Goal: Task Accomplishment & Management: Use online tool/utility

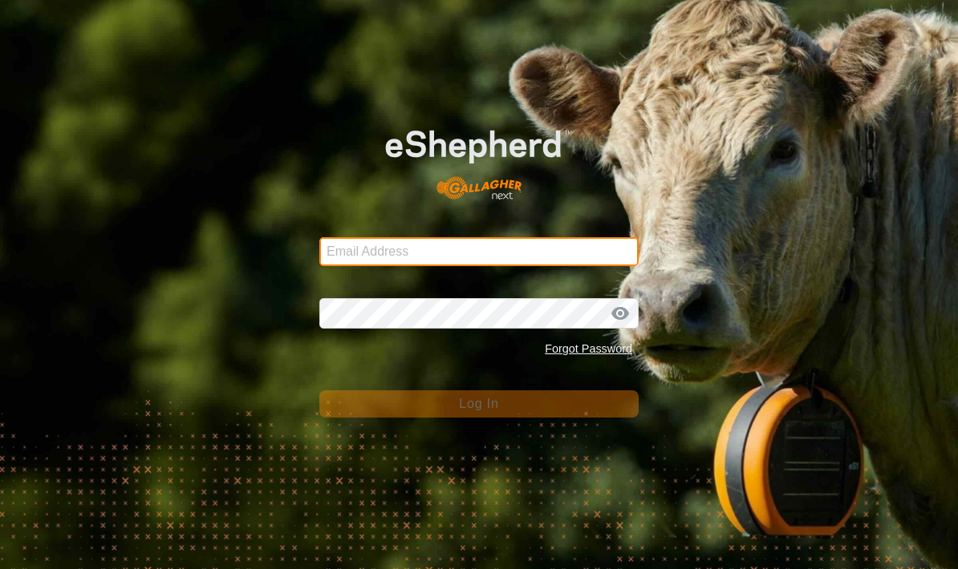
click at [363, 240] on input "Email Address" at bounding box center [478, 251] width 319 height 29
type input "[PERSON_NAME][EMAIL_ADDRESS][PERSON_NAME][DOMAIN_NAME]"
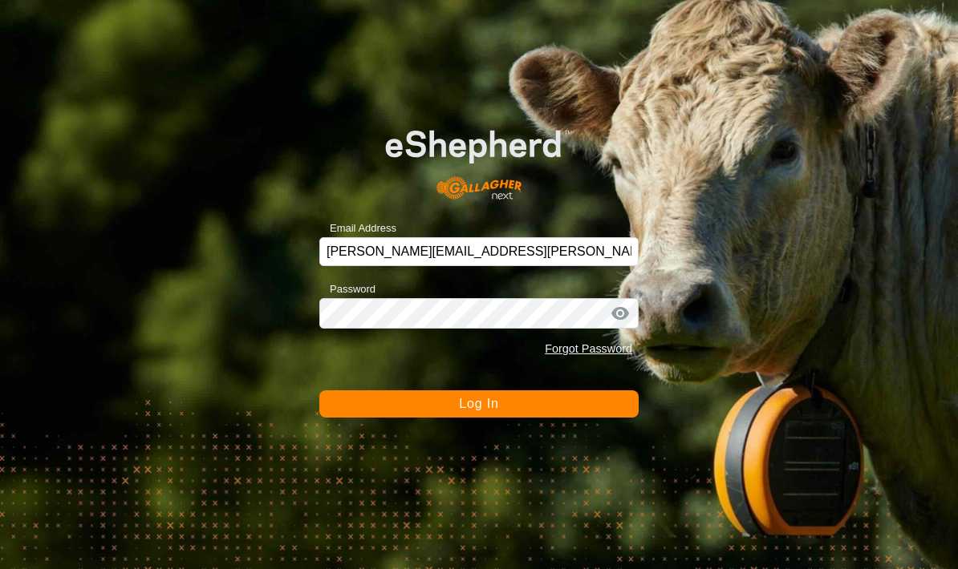
click at [607, 415] on button "Log In" at bounding box center [478, 404] width 319 height 27
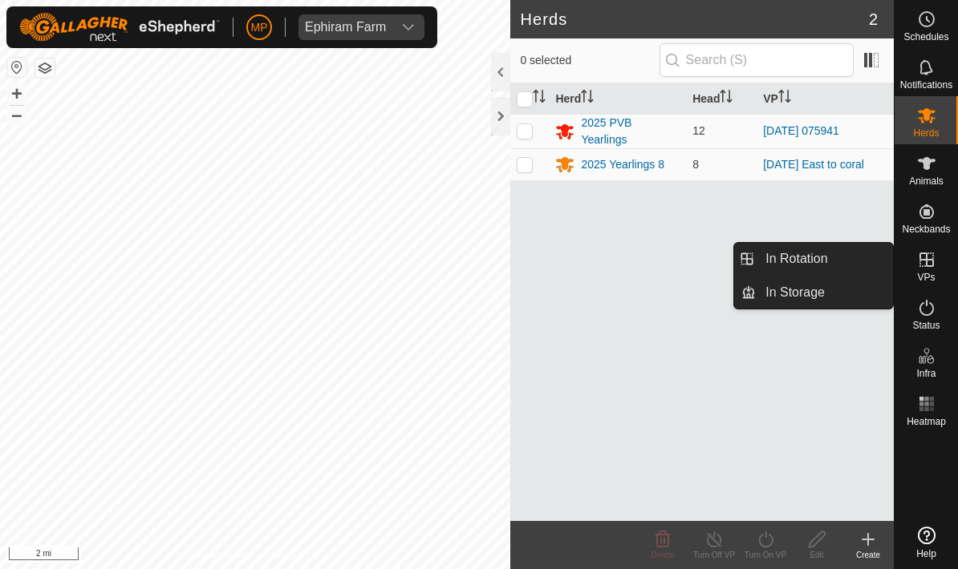
click at [840, 259] on link "In Rotation" at bounding box center [823, 259] width 137 height 32
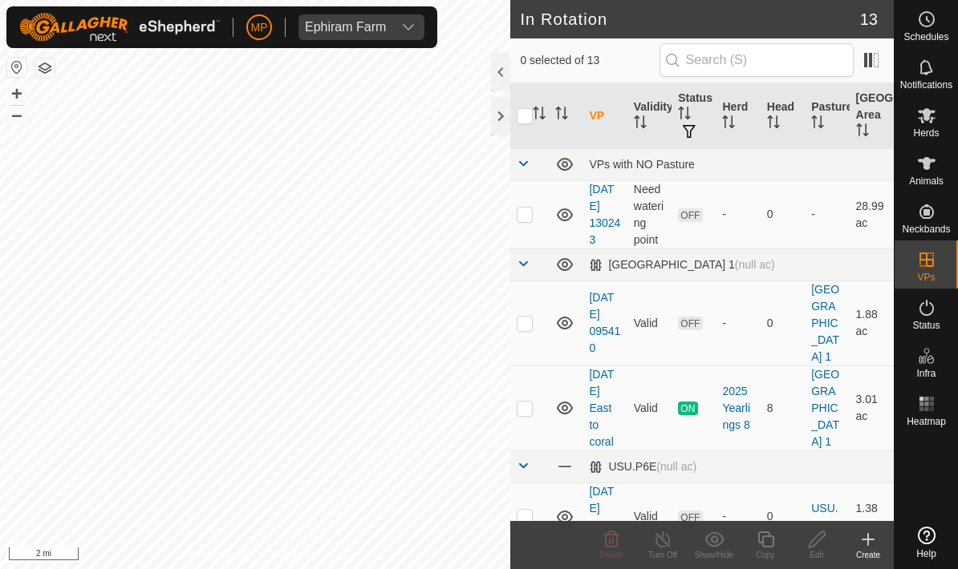
click at [857, 537] on create-svg-icon at bounding box center [867, 539] width 51 height 19
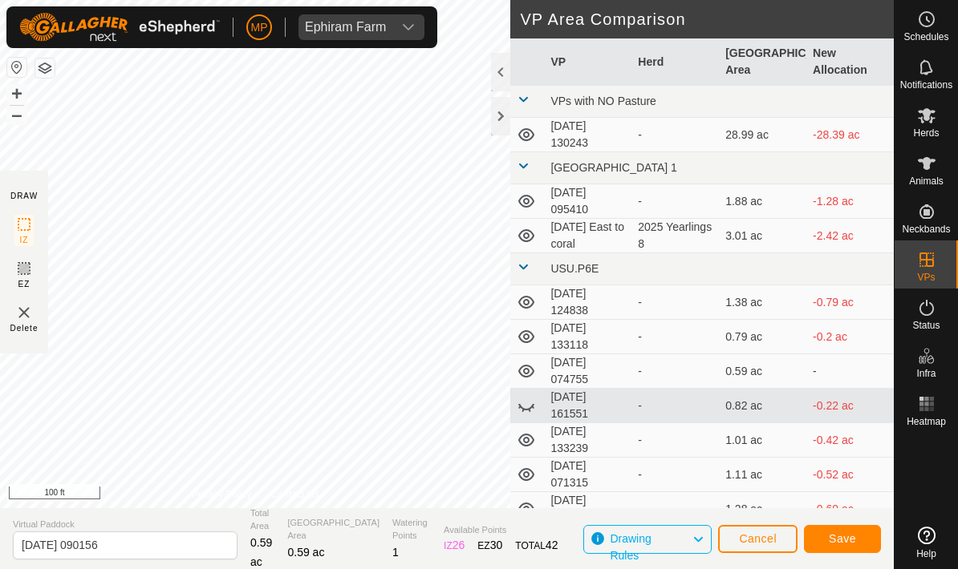
click at [850, 537] on span "Save" at bounding box center [841, 539] width 27 height 13
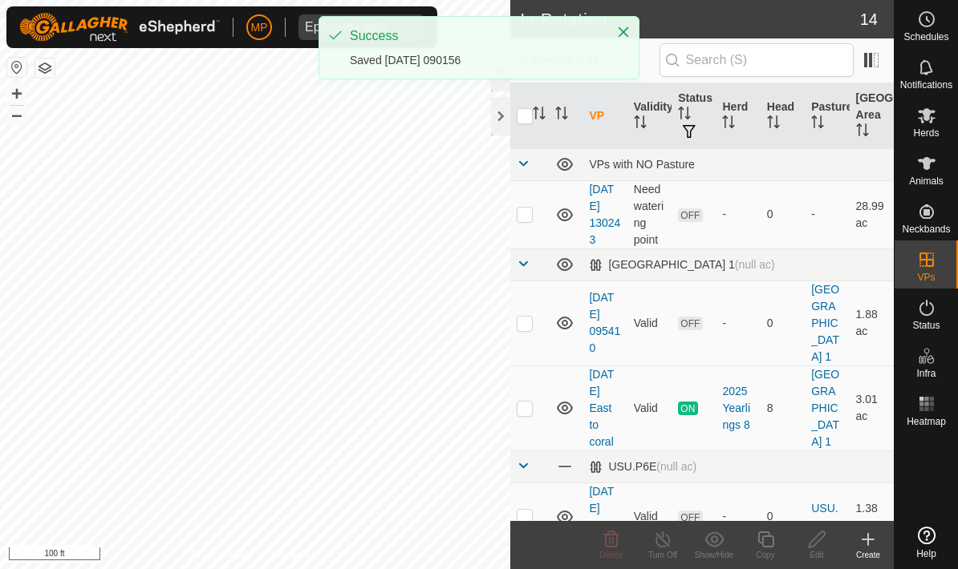
click at [931, 124] on icon at bounding box center [926, 115] width 19 height 19
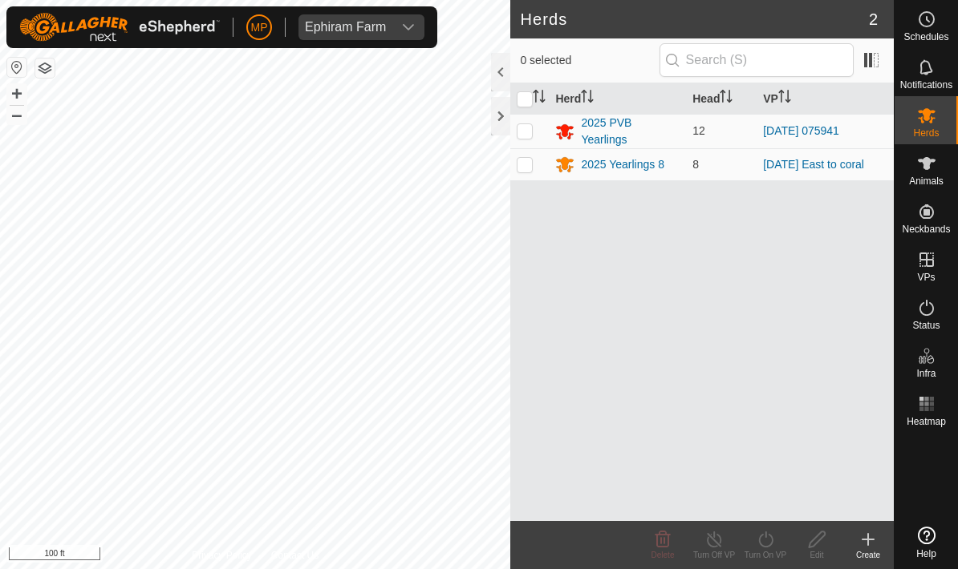
click at [525, 131] on p-checkbox at bounding box center [524, 130] width 16 height 13
checkbox input "true"
click at [781, 541] on turn-on-svg-icon at bounding box center [764, 539] width 51 height 19
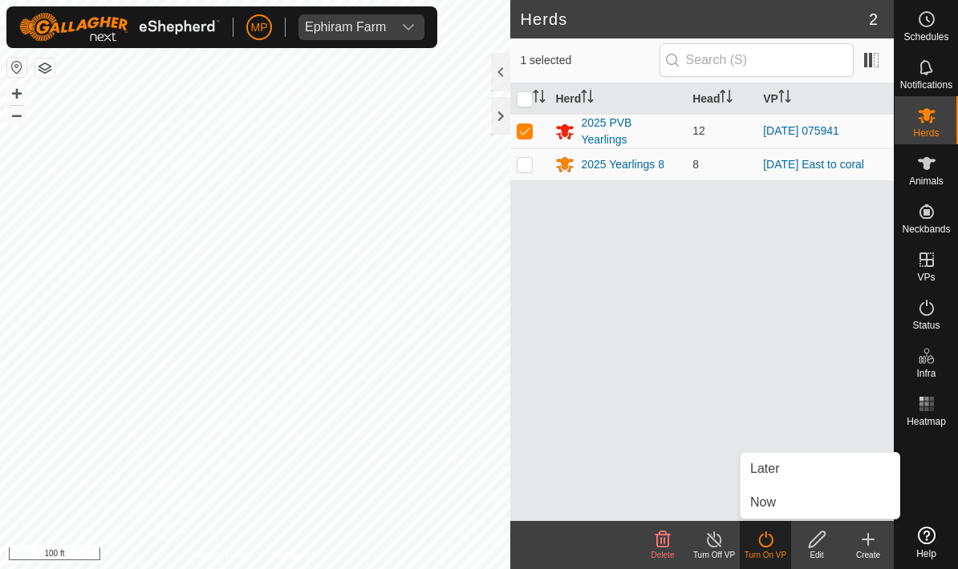
click at [789, 499] on link "Now" at bounding box center [819, 503] width 159 height 32
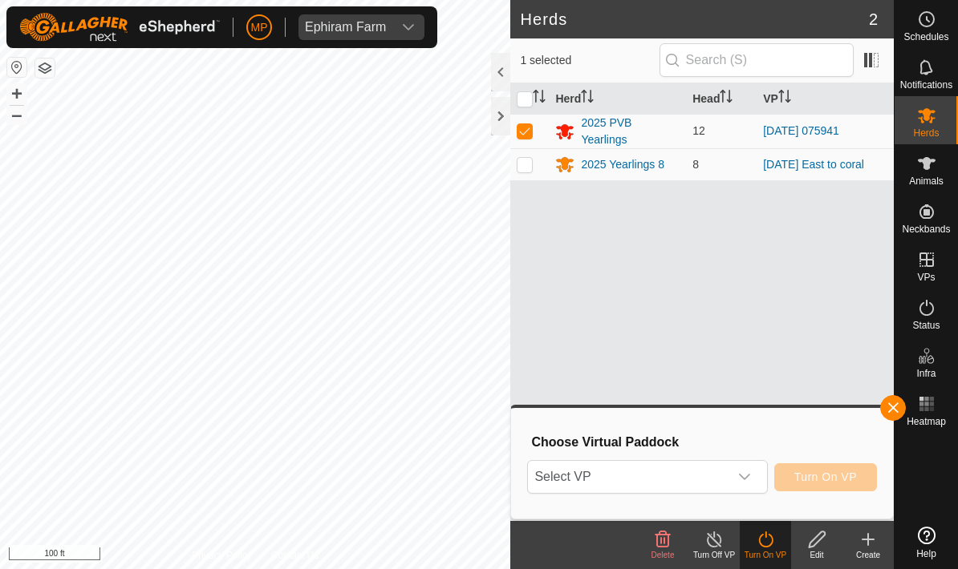
click at [727, 462] on span "Select VP" at bounding box center [628, 477] width 200 height 32
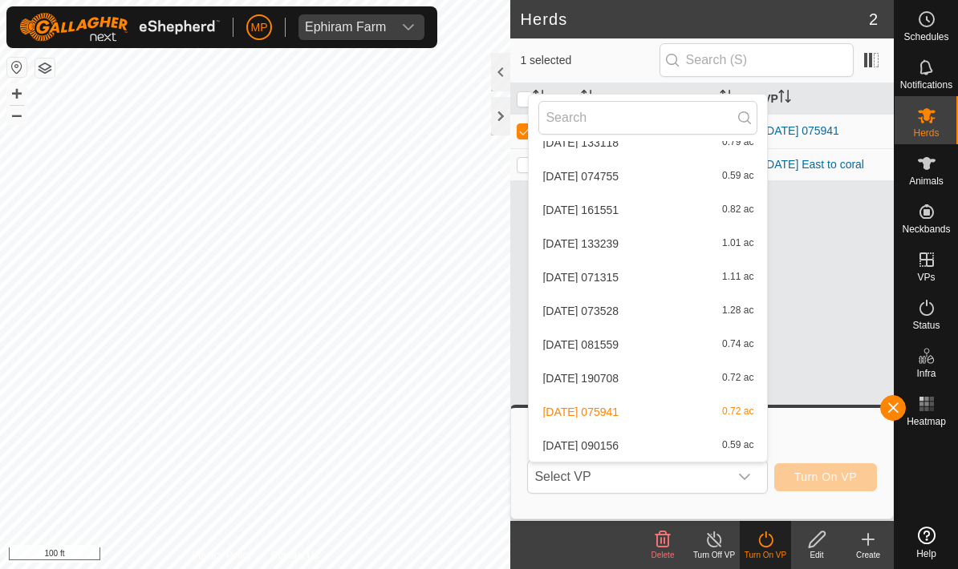
scroll to position [260, 0]
click at [698, 436] on div "[DATE] 090156 0.59 ac" at bounding box center [647, 445] width 219 height 19
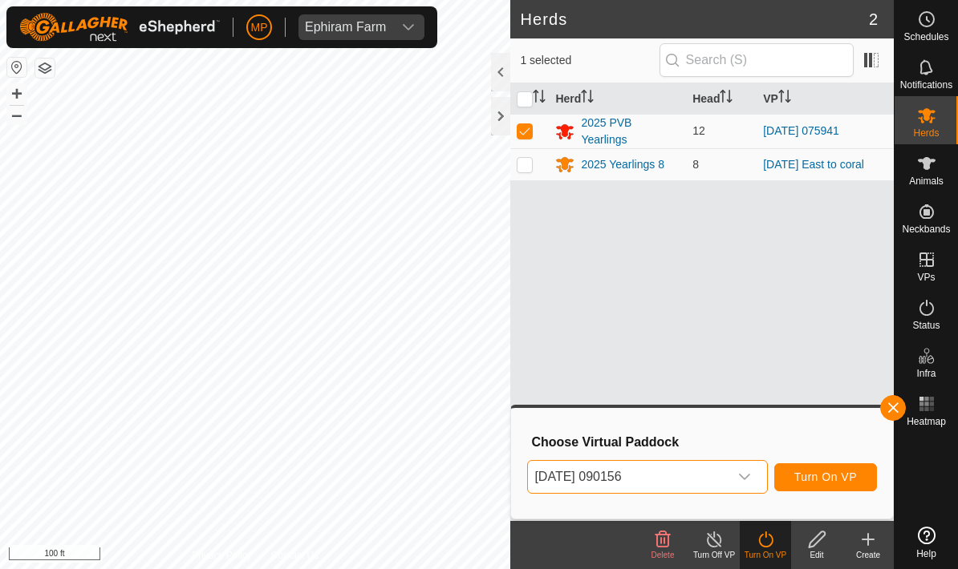
click at [848, 477] on span "Turn On VP" at bounding box center [825, 477] width 63 height 13
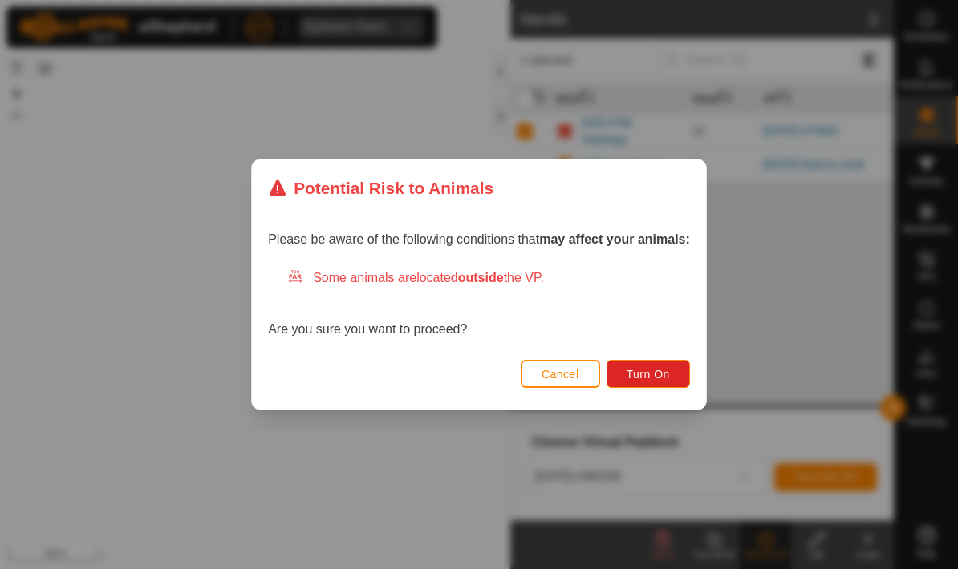
click at [666, 378] on span "Turn On" at bounding box center [647, 374] width 43 height 13
